Goal: Find specific page/section: Find specific page/section

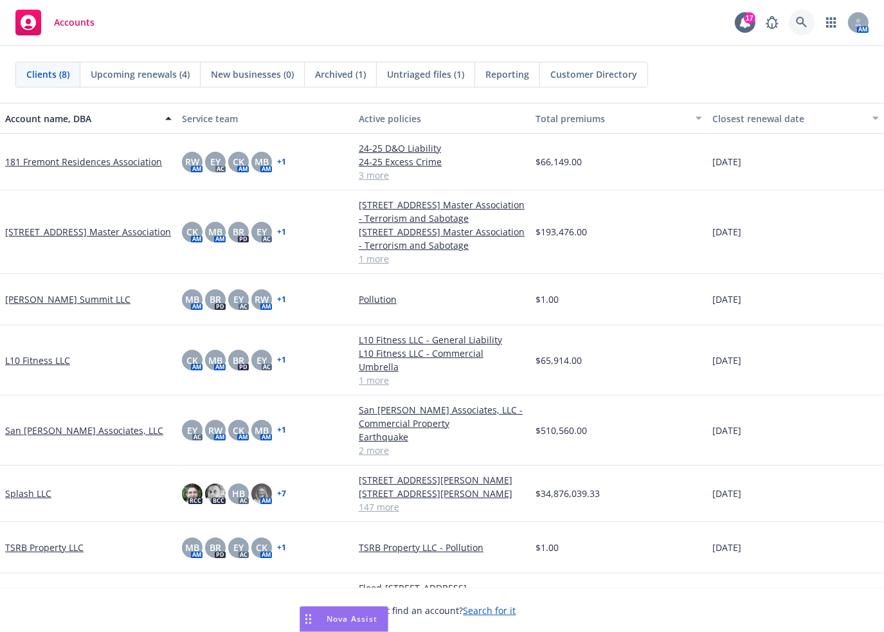
click at [801, 17] on icon at bounding box center [802, 23] width 12 height 12
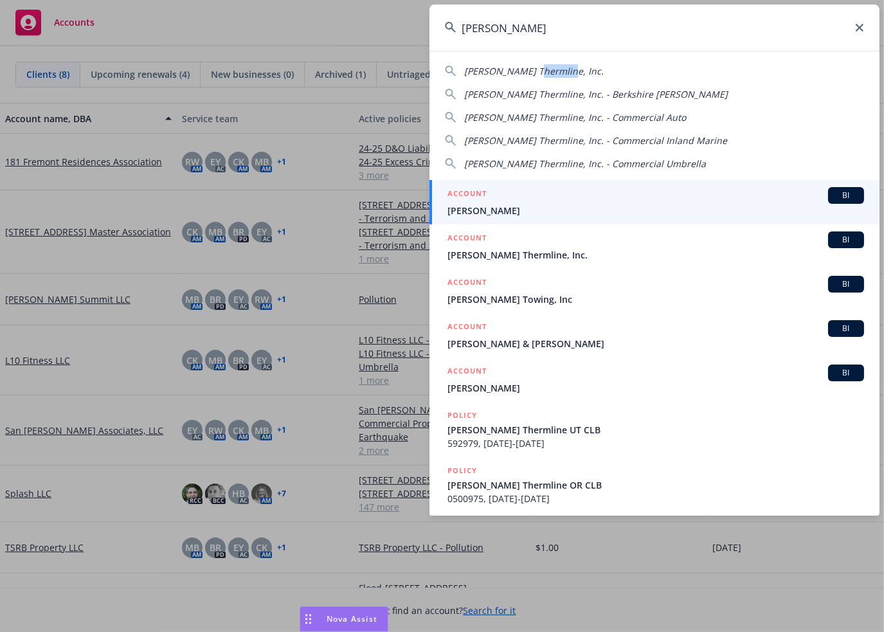
drag, startPoint x: 531, startPoint y: 68, endPoint x: 659, endPoint y: 71, distance: 128.1
click at [659, 71] on div "[PERSON_NAME] Thermline, Inc." at bounding box center [654, 71] width 419 height 14
type input "[PERSON_NAME] Thermline, Inc."
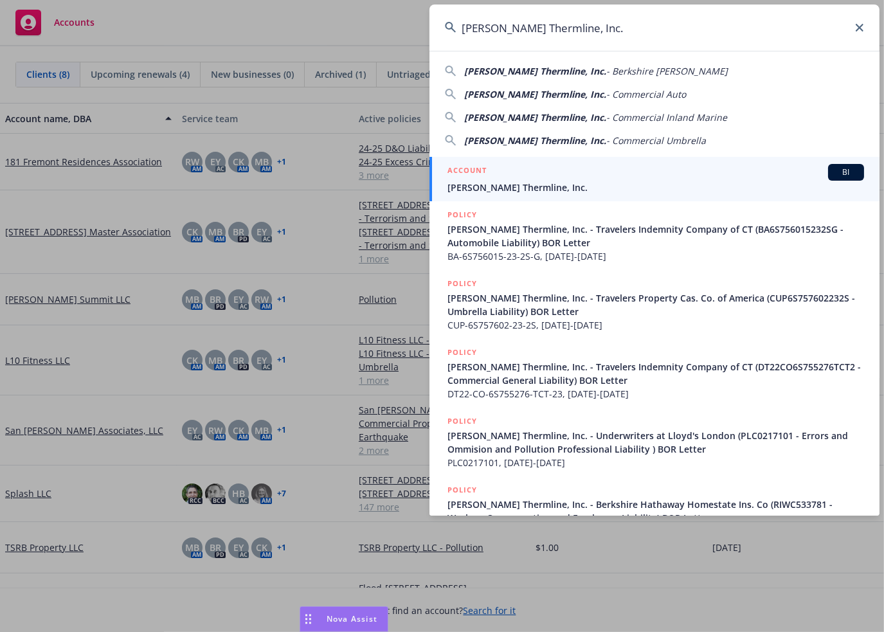
click at [512, 185] on span "[PERSON_NAME] Thermline, Inc." at bounding box center [656, 188] width 417 height 14
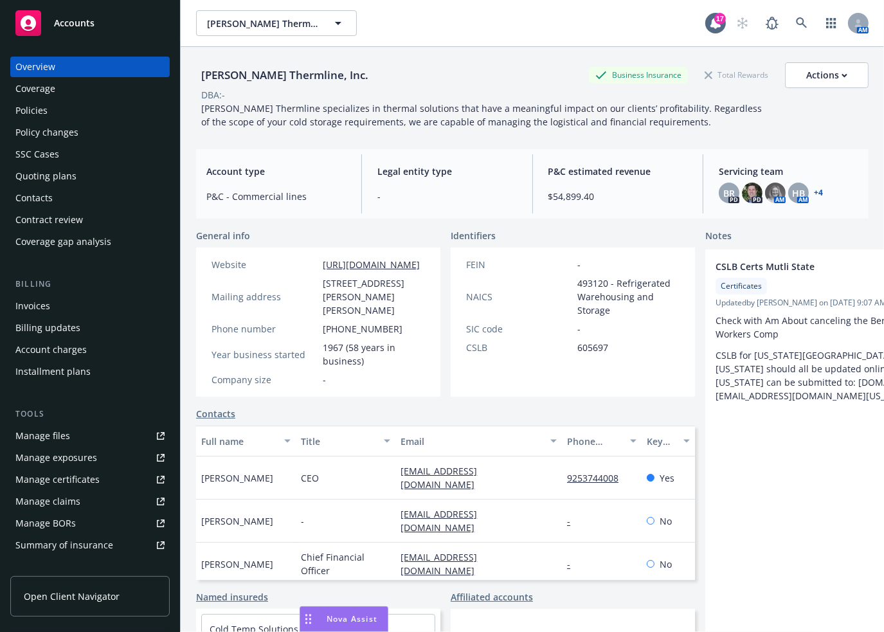
click at [814, 194] on link "+ 4" at bounding box center [818, 193] width 9 height 8
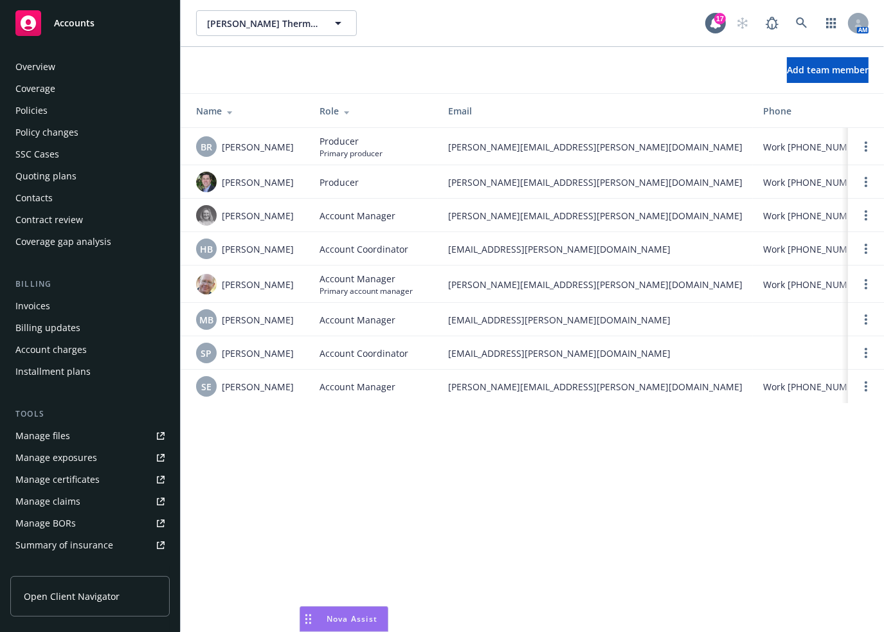
click at [43, 108] on div "Policies" at bounding box center [31, 110] width 32 height 21
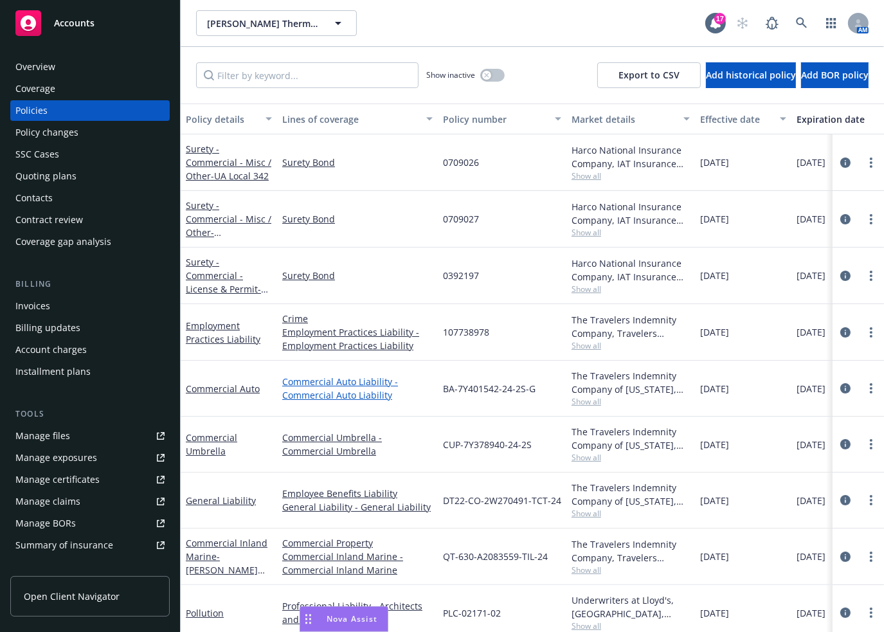
click at [337, 381] on link "Commercial Auto Liability - Commercial Auto Liability" at bounding box center [357, 388] width 151 height 27
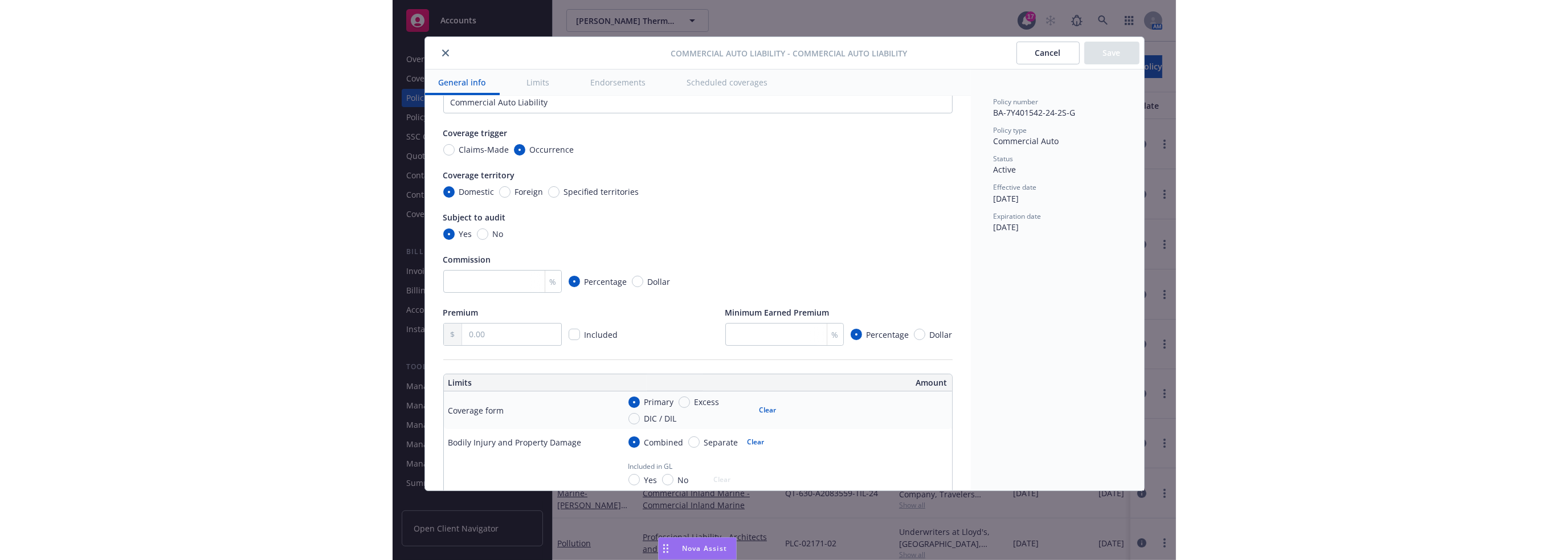
scroll to position [285, 0]
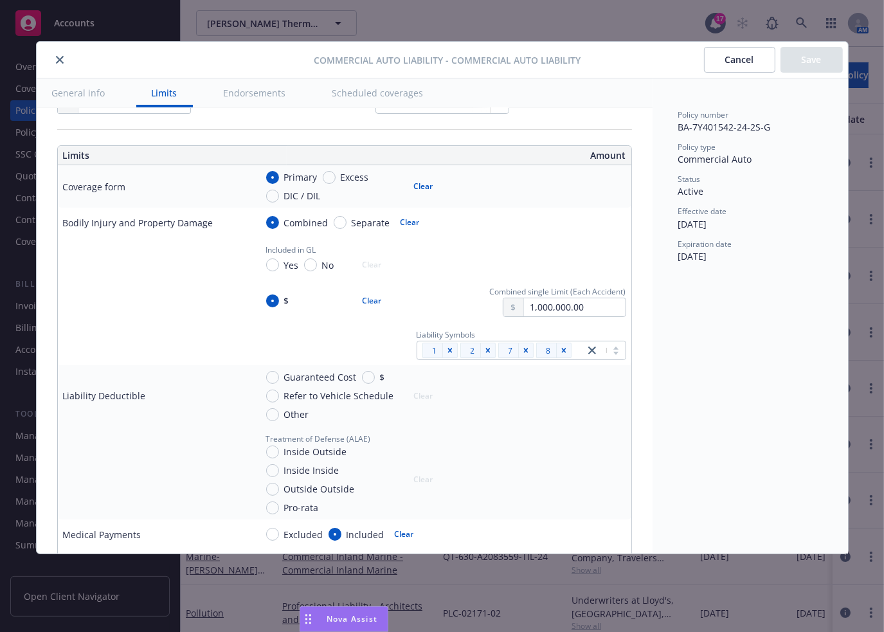
click at [754, 60] on button "Cancel" at bounding box center [739, 60] width 71 height 26
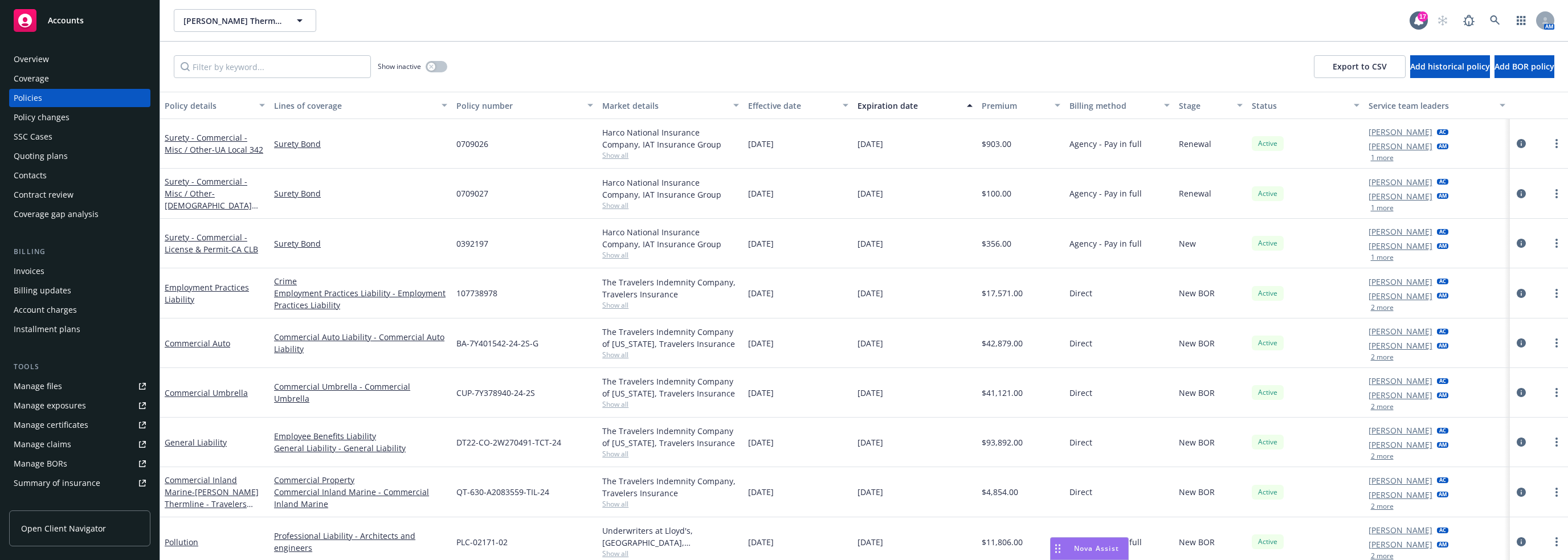
click at [783, 357] on button "2 more" at bounding box center [1383, 357] width 23 height 7
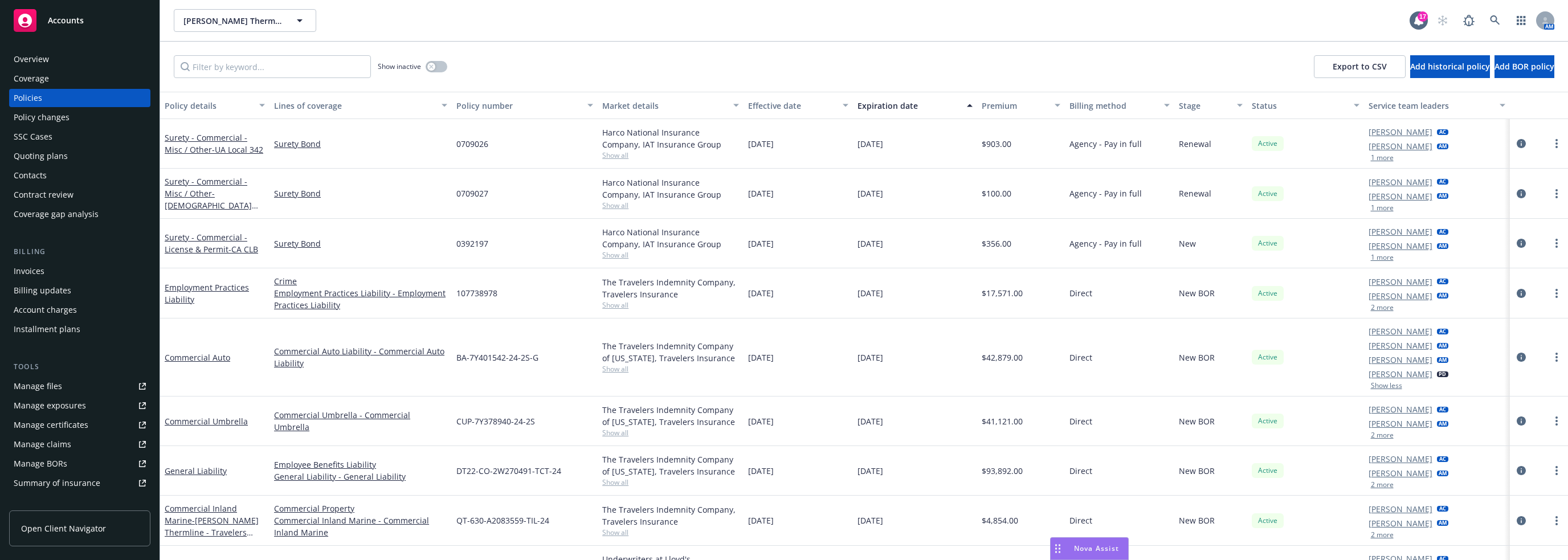
click at [783, 308] on button "2 more" at bounding box center [1383, 308] width 23 height 7
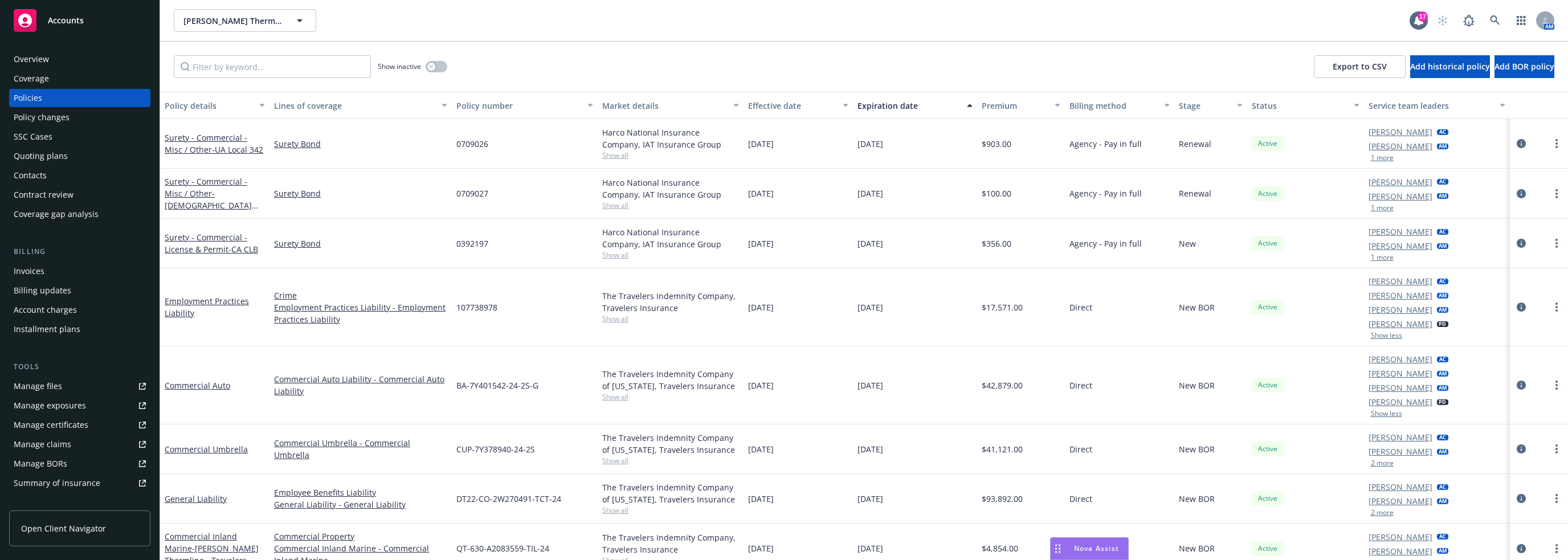
drag, startPoint x: 1312, startPoint y: 255, endPoint x: 1315, endPoint y: 250, distance: 5.8
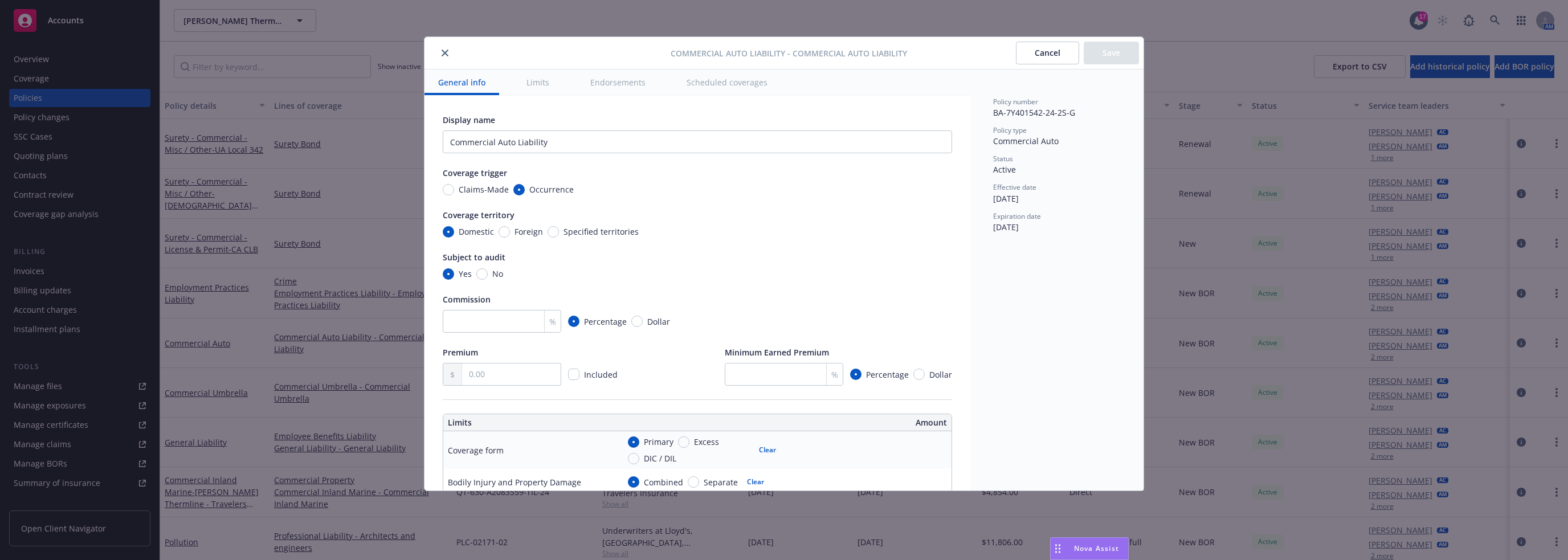
type textarea "x"
drag, startPoint x: 1048, startPoint y: 51, endPoint x: 1007, endPoint y: 70, distance: 45.2
click at [783, 51] on button "Cancel" at bounding box center [1047, 53] width 63 height 23
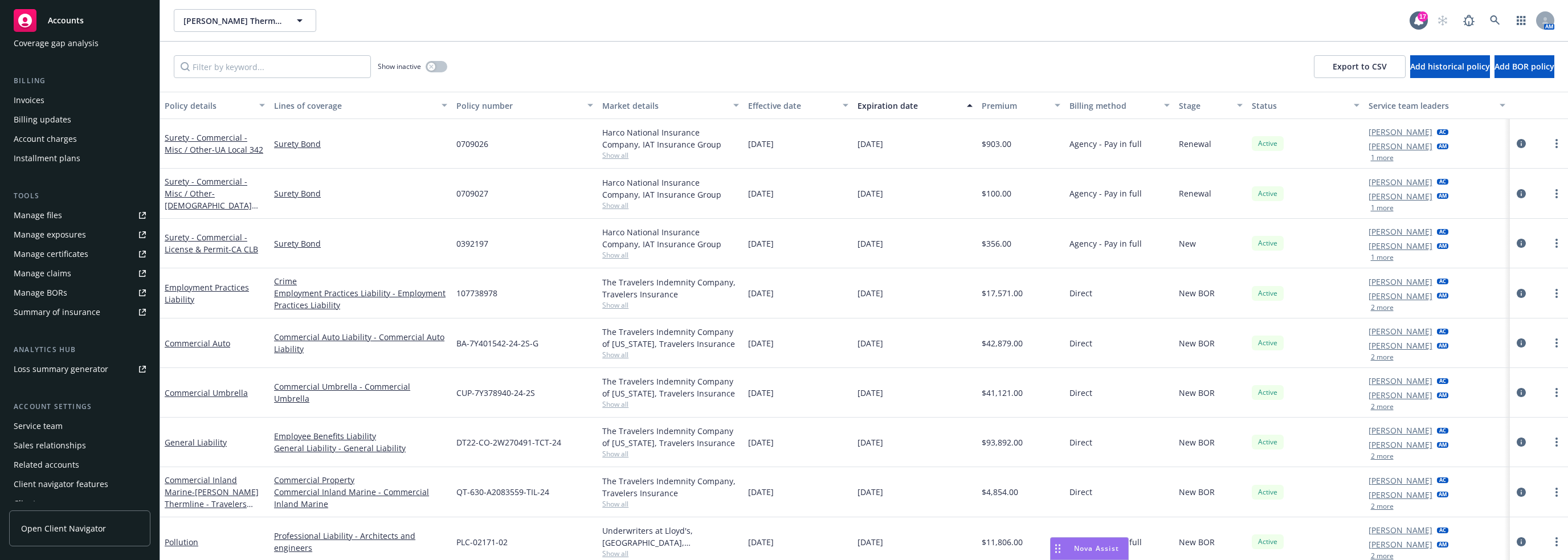
scroll to position [182, 0]
click at [50, 413] on div "Service team" at bounding box center [37, 416] width 49 height 19
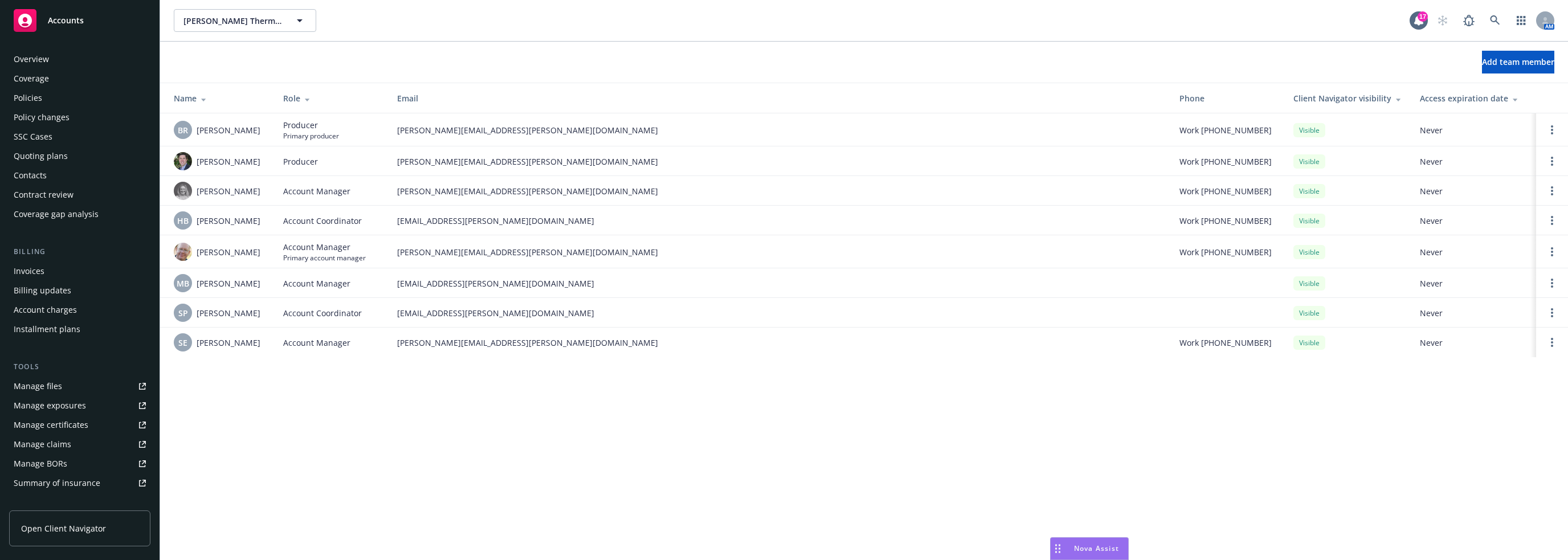
scroll to position [182, 0]
